Goal: Information Seeking & Learning: Learn about a topic

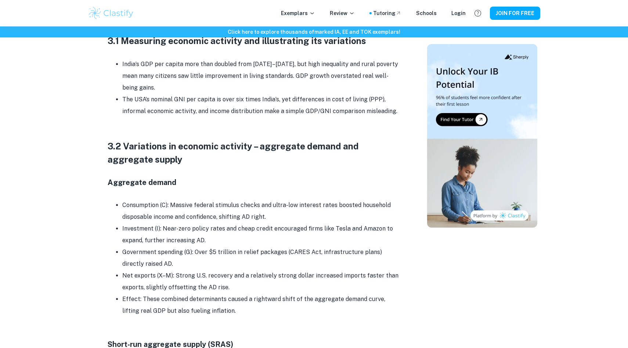
scroll to position [507, 0]
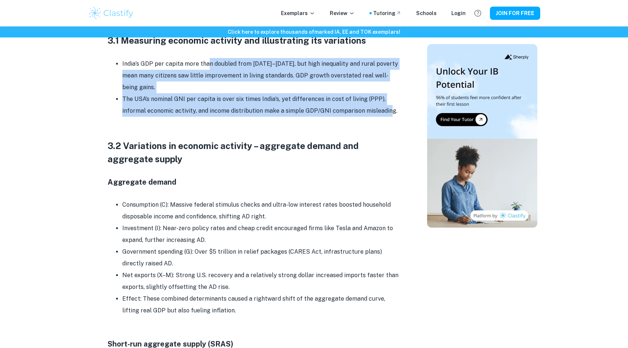
drag, startPoint x: 209, startPoint y: 80, endPoint x: 386, endPoint y: 116, distance: 180.5
click at [386, 116] on ul "India’s GDP per capita more than doubled from [DATE]–[DATE], but high inequalit…" at bounding box center [255, 87] width 294 height 59
click at [386, 116] on li "The USA’s nominal GNI per capita is over six times India’s, yet differences in …" at bounding box center [261, 105] width 279 height 24
drag, startPoint x: 393, startPoint y: 117, endPoint x: 122, endPoint y: 84, distance: 272.3
click at [122, 84] on ul "India’s GDP per capita more than doubled from [DATE]–[DATE], but high inequalit…" at bounding box center [255, 87] width 294 height 59
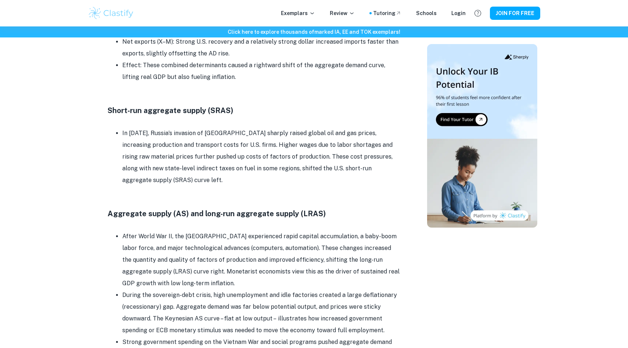
scroll to position [783, 0]
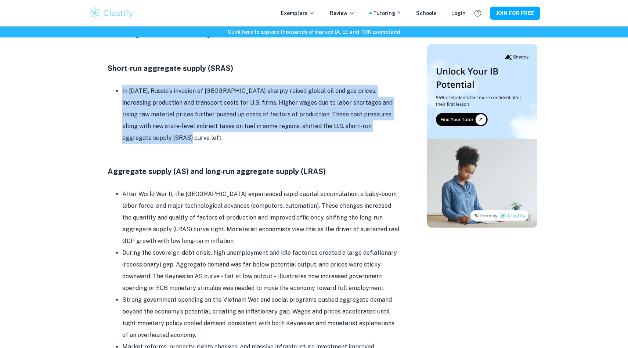
drag, startPoint x: 394, startPoint y: 132, endPoint x: 122, endPoint y: 98, distance: 273.8
click at [122, 98] on li "In [DATE], Russia’s invasion of [GEOGRAPHIC_DATA] sharply raised global oil and…" at bounding box center [261, 114] width 279 height 59
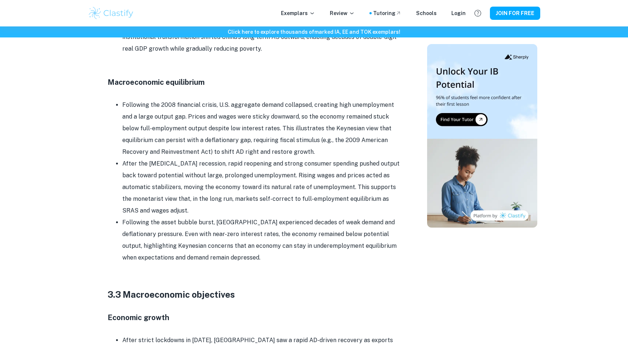
scroll to position [1117, 0]
